Goal: Find specific page/section: Find specific page/section

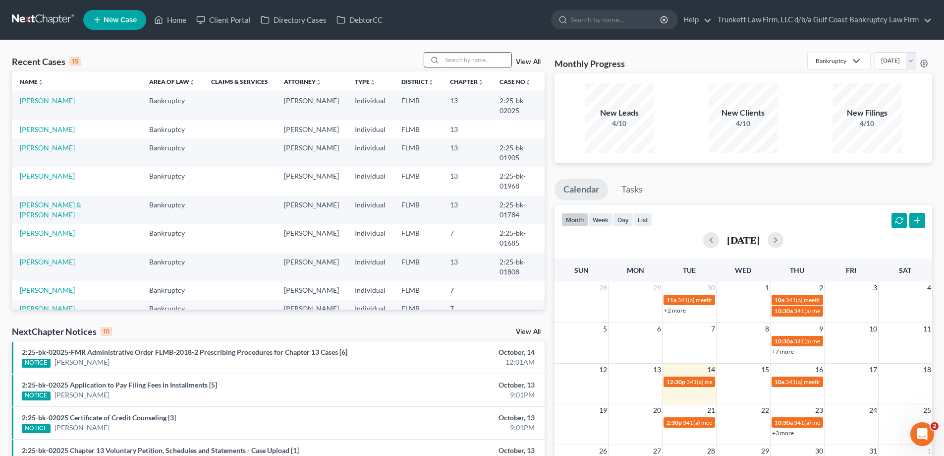
click at [463, 54] on input "search" at bounding box center [476, 60] width 69 height 14
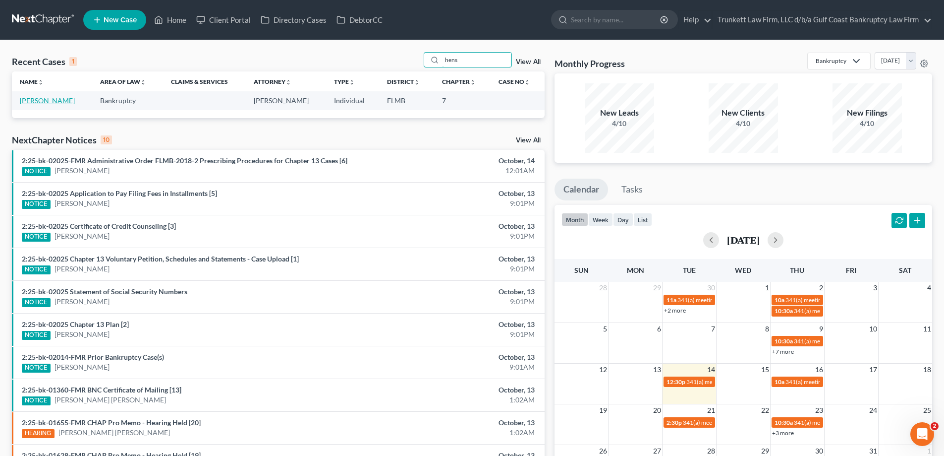
type input "hens"
click at [70, 103] on link "[PERSON_NAME]" at bounding box center [47, 100] width 55 height 8
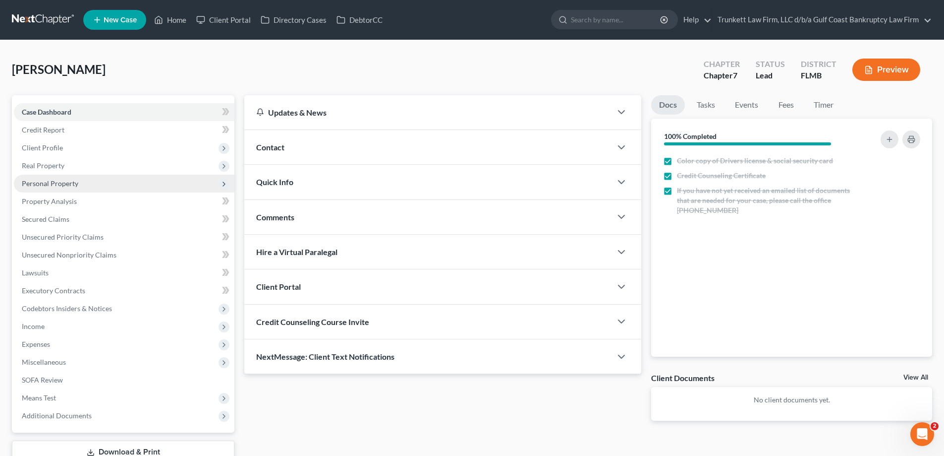
click at [59, 185] on span "Personal Property" at bounding box center [50, 183] width 57 height 8
click at [56, 175] on span "Personal Property" at bounding box center [124, 184] width 221 height 18
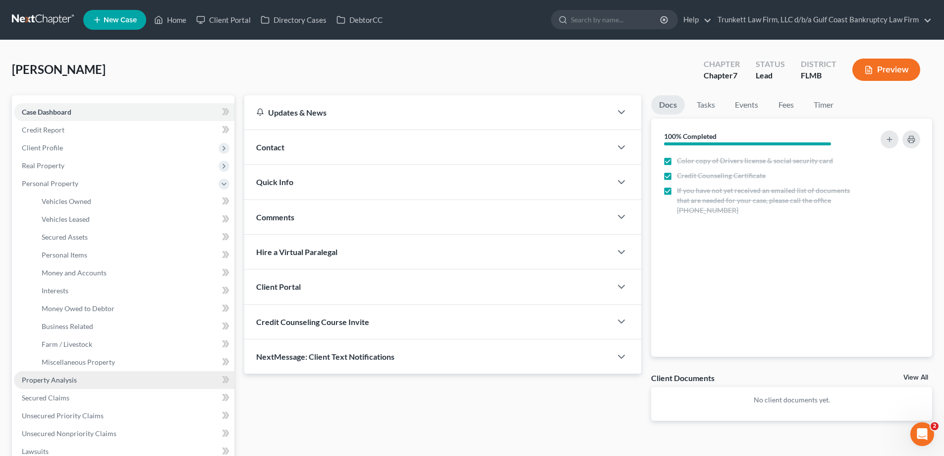
click at [61, 381] on span "Property Analysis" at bounding box center [49, 379] width 55 height 8
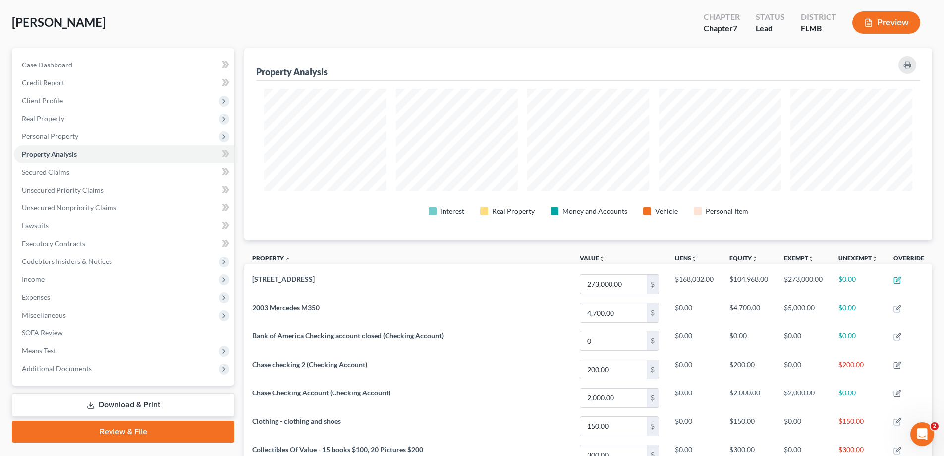
scroll to position [30, 0]
